Goal: Task Accomplishment & Management: Complete application form

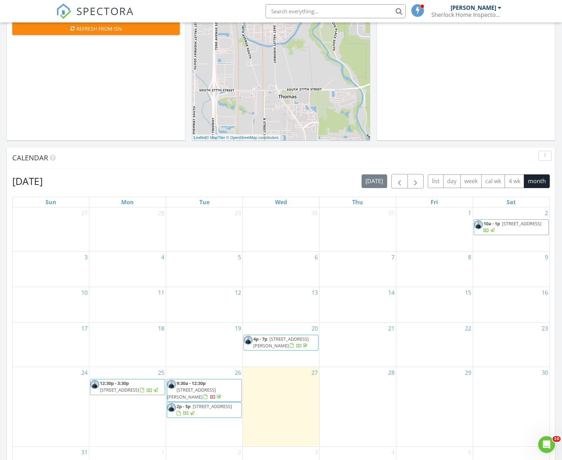
scroll to position [245, 0]
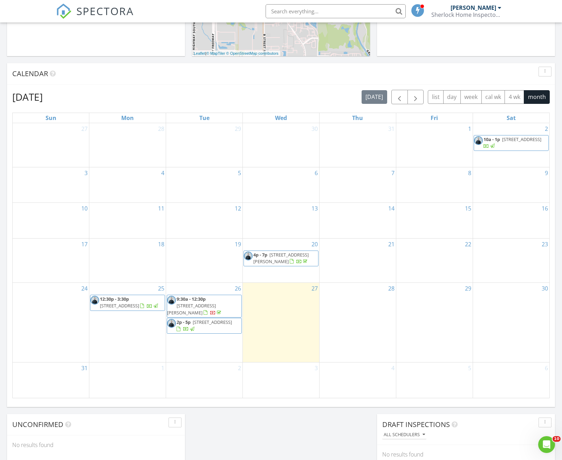
click at [352, 319] on div "28" at bounding box center [358, 322] width 76 height 79
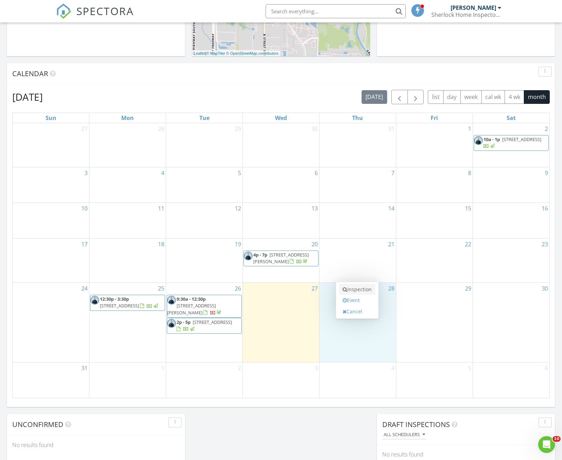
click at [359, 292] on link "Inspection" at bounding box center [357, 289] width 36 height 11
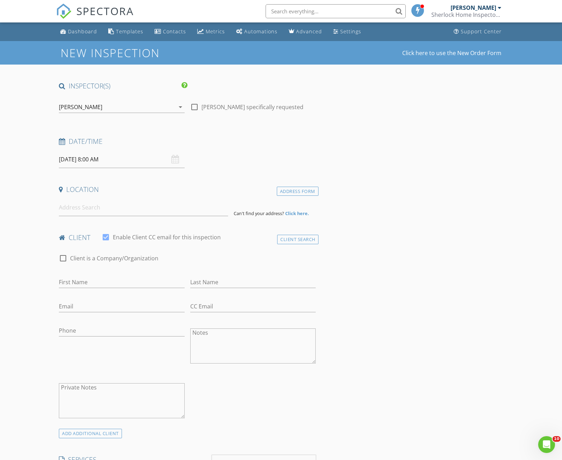
click at [102, 161] on input "08/28/2025 8:00 AM" at bounding box center [122, 159] width 126 height 17
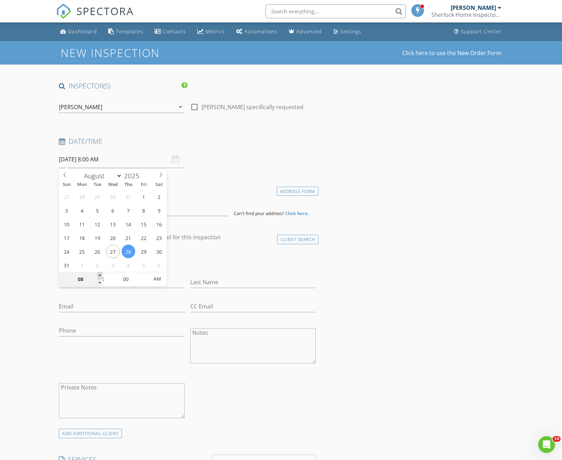
type input "09"
type input "08/28/2025 9:00 AM"
click at [101, 275] on span at bounding box center [99, 275] width 5 height 7
type input "10"
type input "08/28/2025 10:00 AM"
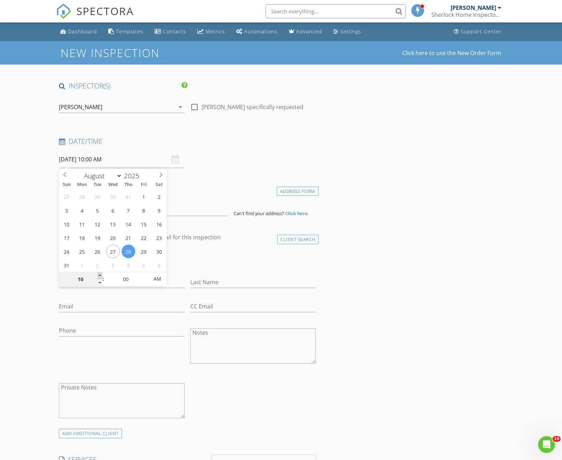
click at [101, 275] on span at bounding box center [99, 275] width 5 height 7
type input "11"
type input "08/28/2025 11:00 AM"
click at [101, 275] on span at bounding box center [99, 275] width 5 height 7
type input "12"
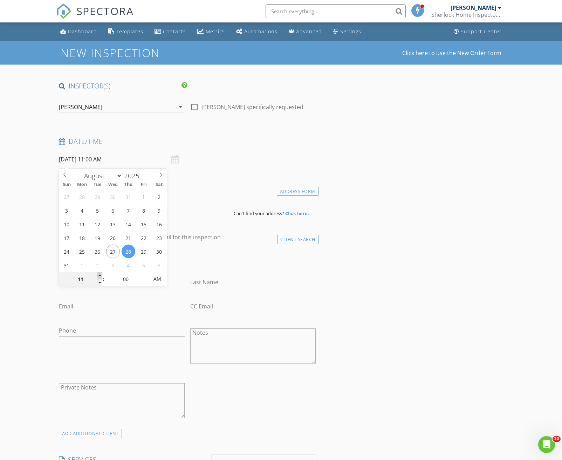
type input "08/28/2025 12:00 PM"
click at [101, 275] on span at bounding box center [99, 275] width 5 height 7
type input "01"
type input "08/28/2025 1:00 PM"
click at [101, 275] on span at bounding box center [99, 275] width 5 height 7
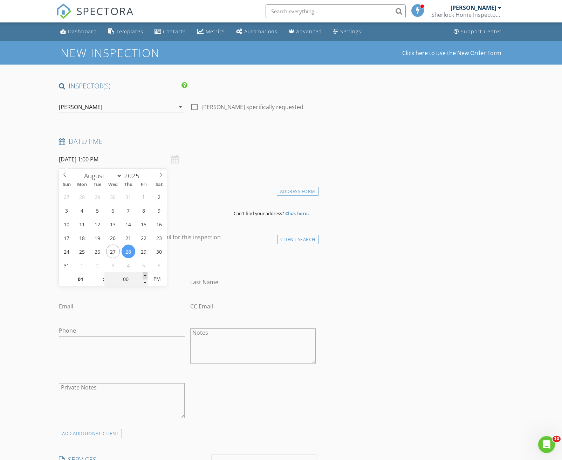
type input "05"
type input "08/28/2025 1:05 PM"
click at [143, 276] on span at bounding box center [145, 275] width 5 height 7
type input "10"
type input "08/28/2025 1:10 PM"
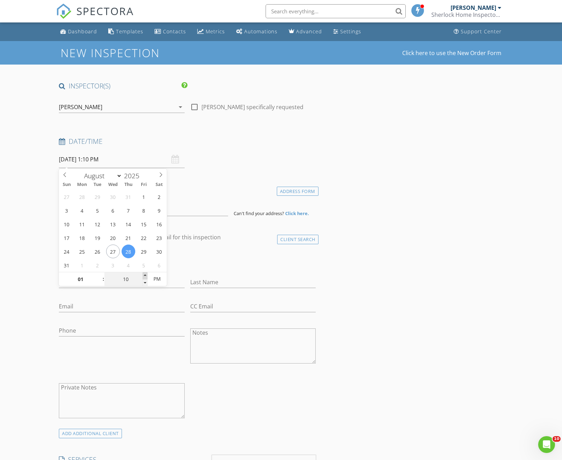
click at [143, 276] on span at bounding box center [145, 275] width 5 height 7
type input "15"
type input "08/28/2025 1:15 PM"
click at [143, 276] on span at bounding box center [145, 275] width 5 height 7
type input "20"
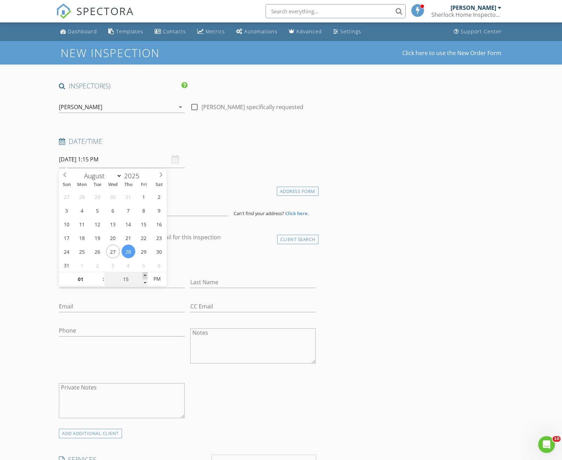
type input "08/28/2025 1:20 PM"
click at [143, 276] on span at bounding box center [145, 275] width 5 height 7
type input "25"
type input "08/28/2025 1:25 PM"
click at [143, 276] on span at bounding box center [145, 275] width 5 height 7
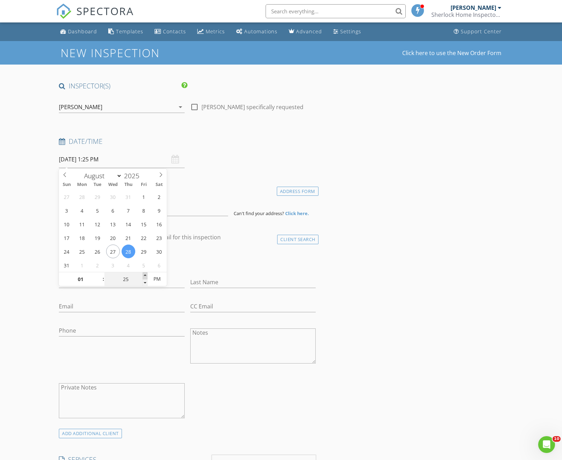
type input "30"
type input "[DATE] 1:30 PM"
click at [143, 276] on span at bounding box center [145, 275] width 5 height 7
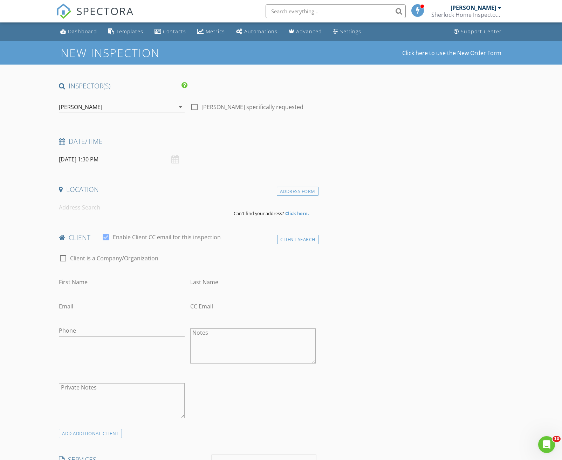
click at [129, 213] on input at bounding box center [143, 207] width 169 height 17
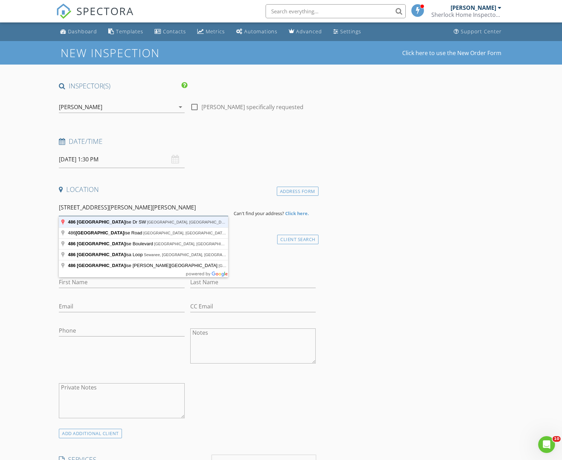
type input "486 Lake Louise Dr SW, Tacoma, WA, USA"
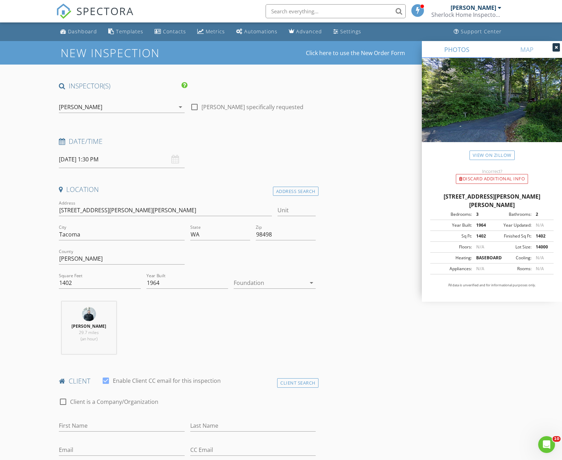
drag, startPoint x: 552, startPoint y: 195, endPoint x: 426, endPoint y: 192, distance: 125.9
click at [426, 192] on div "486 Lake Louise Dr SW, Tacoma WA 98498 Bedrooms: 3 Bathrooms: 2 Year Built: 196…" at bounding box center [492, 243] width 140 height 118
copy div "486 Lake Louise Dr SW, Tacoma WA 98498"
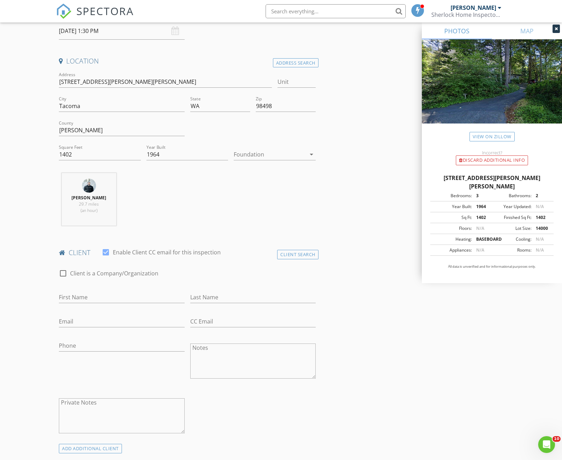
scroll to position [140, 0]
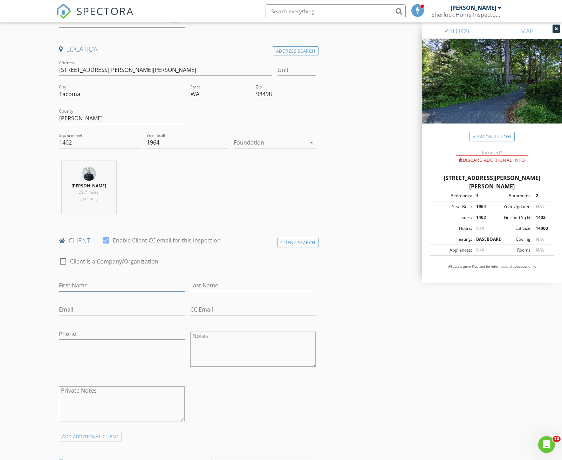
click at [127, 286] on input "First Name" at bounding box center [122, 285] width 126 height 12
type input "[PERSON_NAME]"
click at [117, 306] on input "Email" at bounding box center [122, 310] width 126 height 12
type input "[EMAIL_ADDRESS][DOMAIN_NAME]"
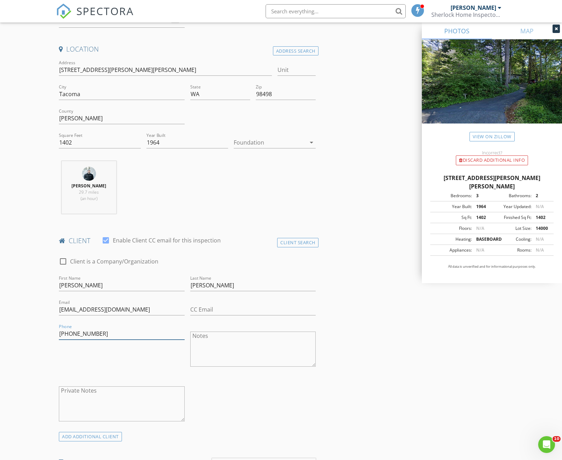
type input "[PHONE_NUMBER]"
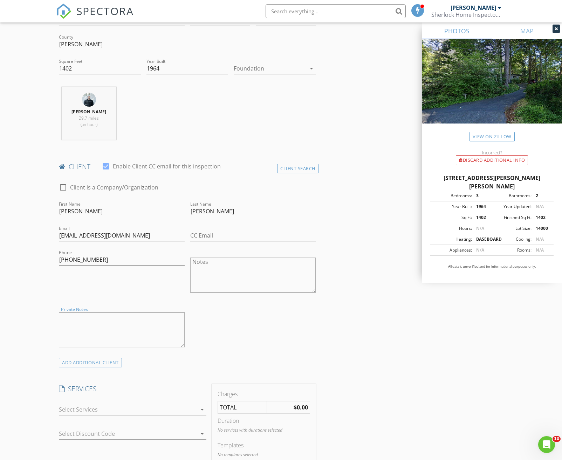
scroll to position [316, 0]
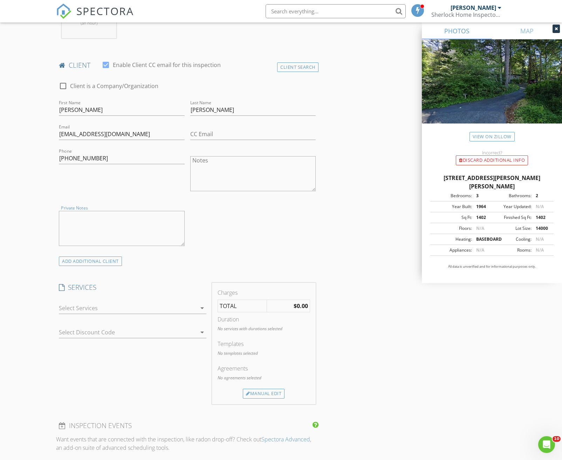
click at [105, 308] on div at bounding box center [128, 307] width 138 height 11
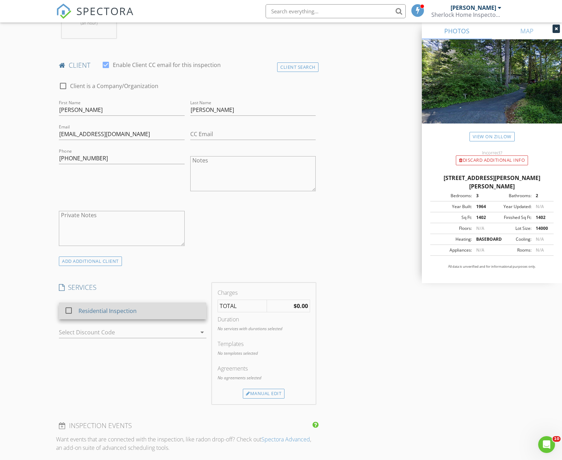
click at [97, 312] on div "Residential Inspection" at bounding box center [108, 310] width 58 height 8
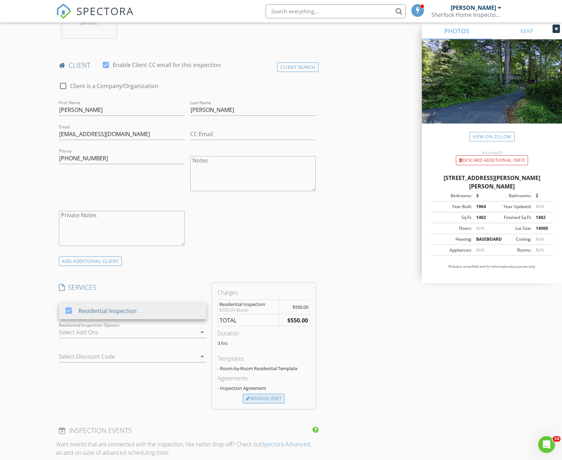
click at [261, 398] on div "Manual Edit" at bounding box center [264, 398] width 42 height 10
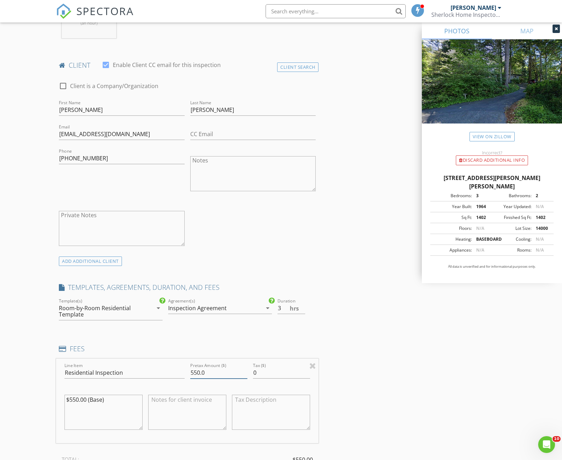
click at [209, 372] on input "550.0" at bounding box center [218, 373] width 57 height 12
type input "500.00"
drag, startPoint x: 100, startPoint y: 399, endPoint x: 12, endPoint y: 395, distance: 88.8
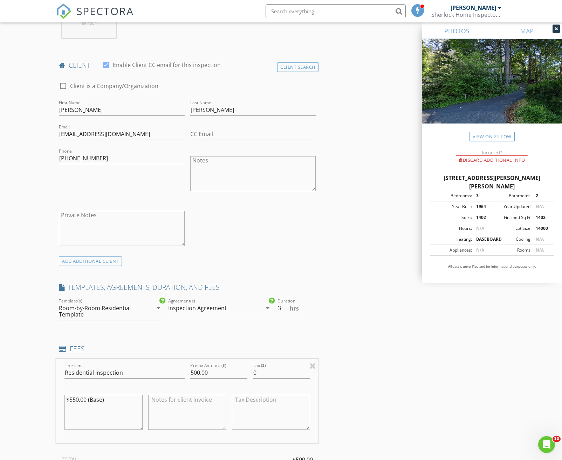
click at [12, 395] on div "New Inspection Click here to use the New Order Form INSPECTOR(S) check_box Musa…" at bounding box center [281, 370] width 562 height 1290
type textarea "$500.00 (Base)"
click at [340, 392] on div "INSPECTOR(S) check_box Musab Elhimri PRIMARY Musab Elhimri arrow_drop_down chec…" at bounding box center [281, 382] width 450 height 1232
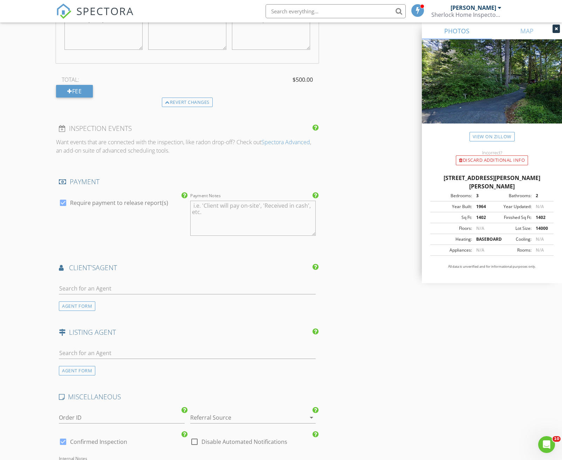
scroll to position [701, 0]
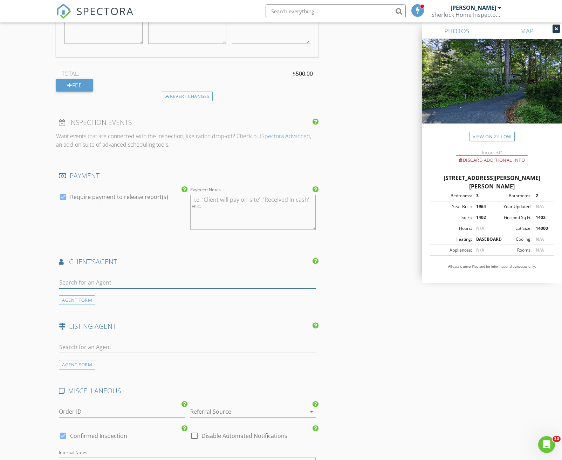
click at [124, 280] on input "text" at bounding box center [187, 283] width 257 height 12
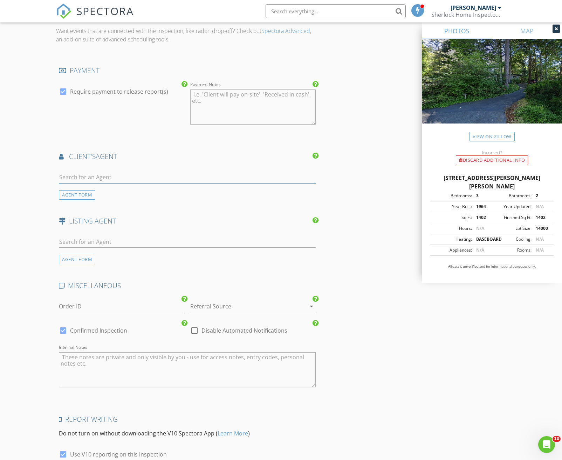
scroll to position [841, 0]
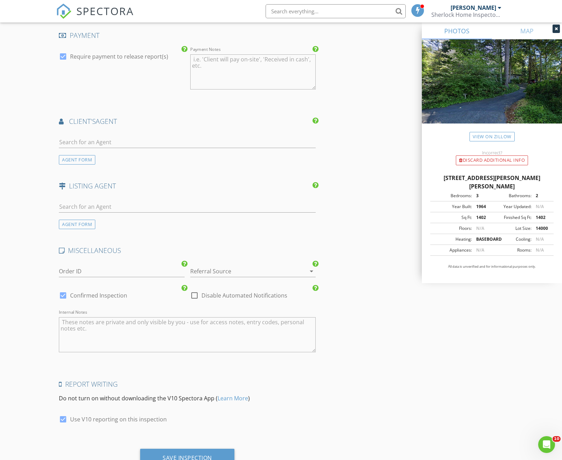
click at [227, 272] on div at bounding box center [243, 270] width 106 height 11
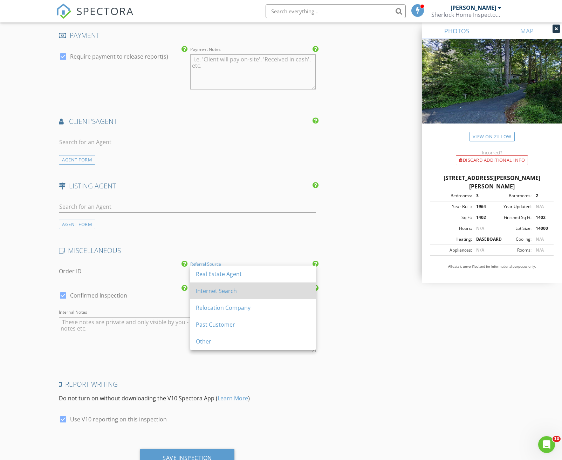
click at [246, 292] on div "Internet Search" at bounding box center [253, 290] width 114 height 8
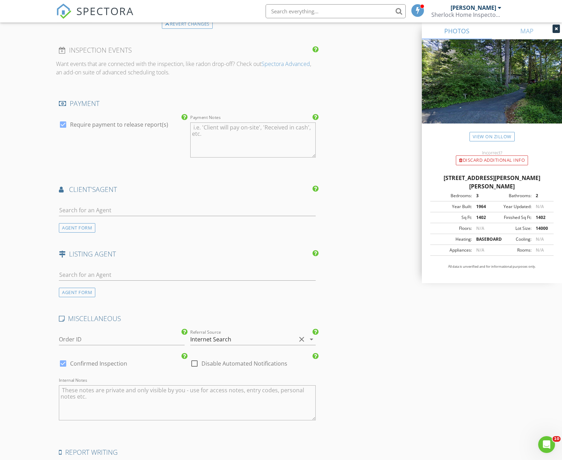
scroll to position [871, 0]
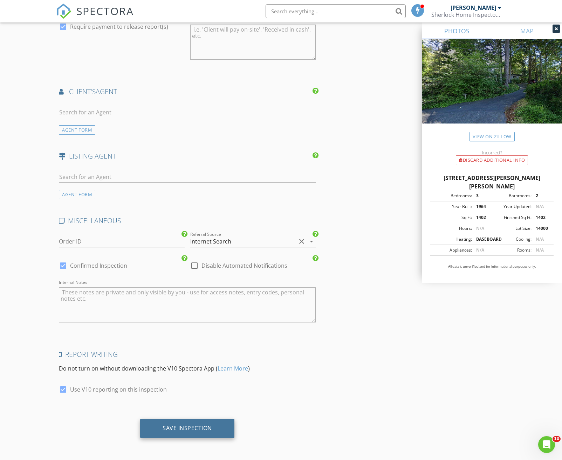
click at [187, 427] on div "Save Inspection" at bounding box center [187, 427] width 49 height 7
